Goal: Find specific page/section: Find specific page/section

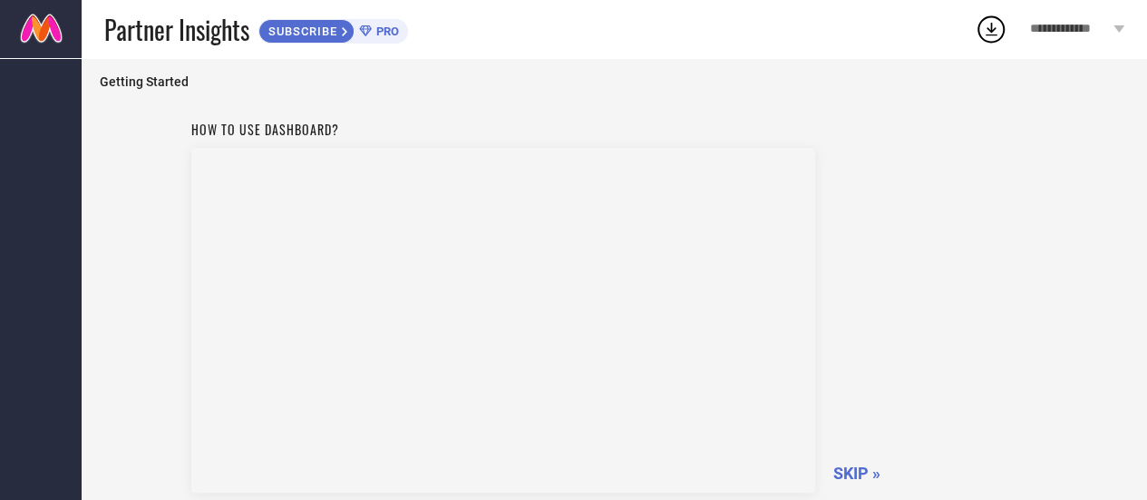
scroll to position [156, 0]
click at [847, 321] on span "SKIP »" at bounding box center [856, 327] width 47 height 19
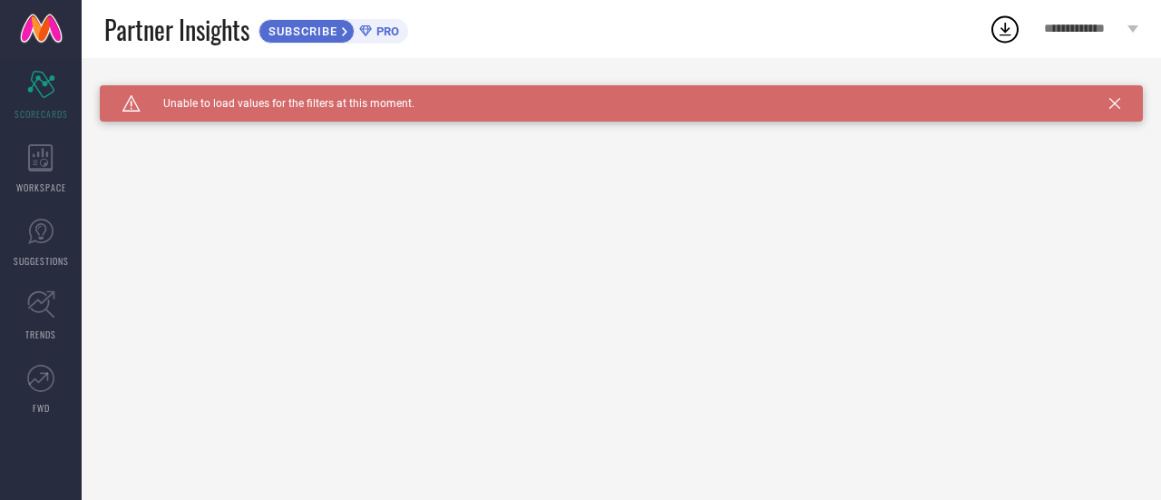
click at [1106, 98] on div "Caution Created with Sketch. Unable to load values for the filters at this mome…" at bounding box center [621, 103] width 1043 height 36
click at [1116, 104] on icon at bounding box center [1114, 103] width 11 height 11
